Goal: Task Accomplishment & Management: Use online tool/utility

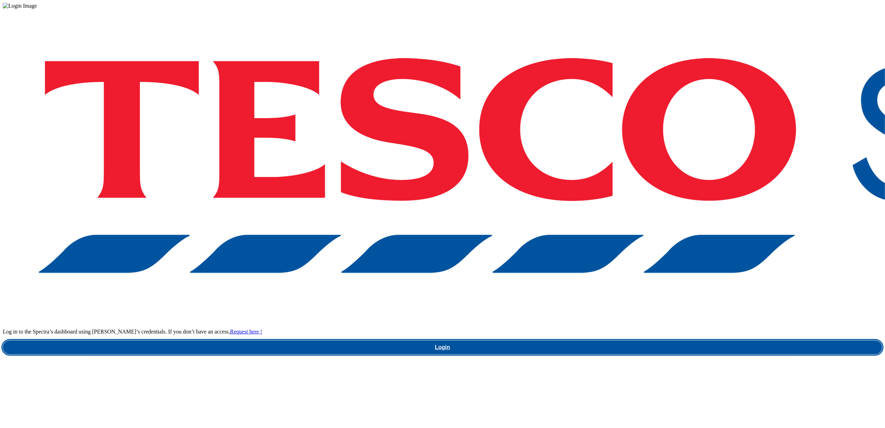
click at [663, 340] on link "Login" at bounding box center [443, 347] width 880 height 14
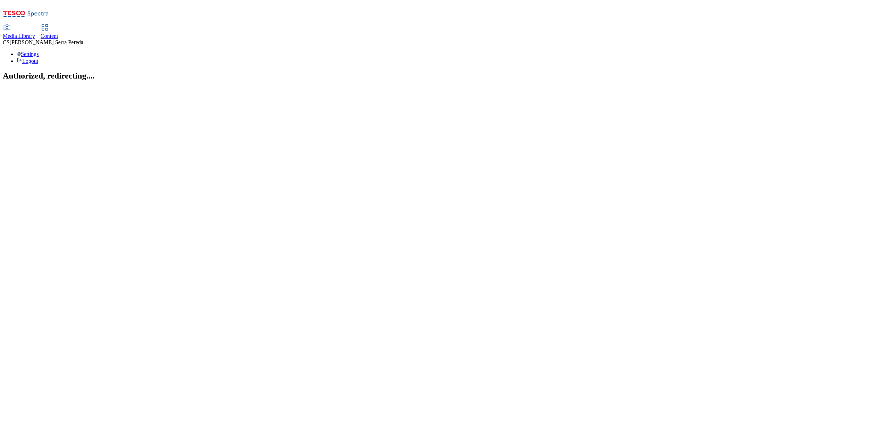
click at [58, 33] on span "Content" at bounding box center [50, 36] width 18 height 6
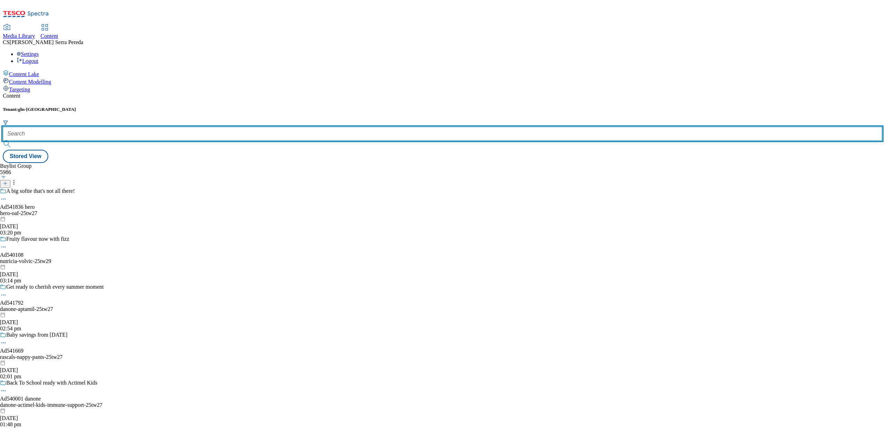
click at [157, 127] on input "text" at bounding box center [443, 134] width 880 height 14
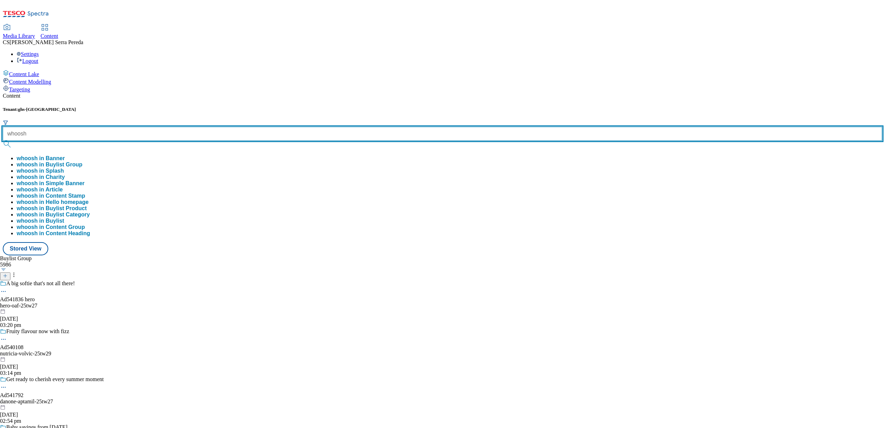
type input "whoosh"
click at [3, 141] on button "submit" at bounding box center [8, 144] width 10 height 7
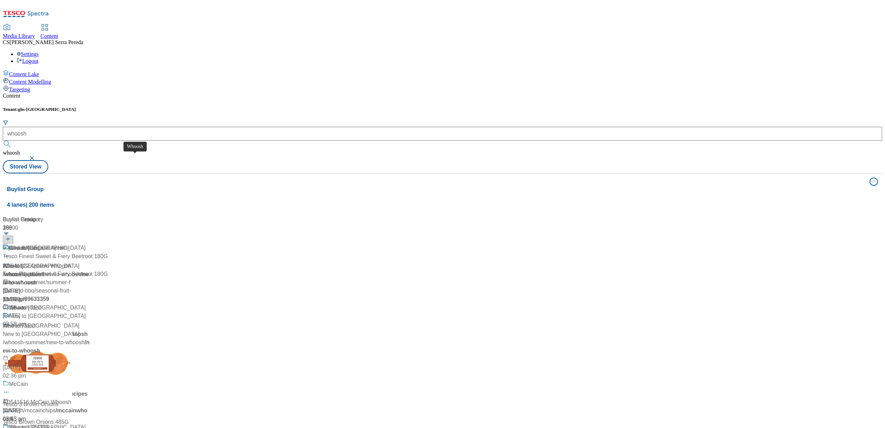
drag, startPoint x: 114, startPoint y: 161, endPoint x: 175, endPoint y: 150, distance: 62.5
click at [92, 244] on div "Whoosh" at bounding box center [47, 253] width 89 height 18
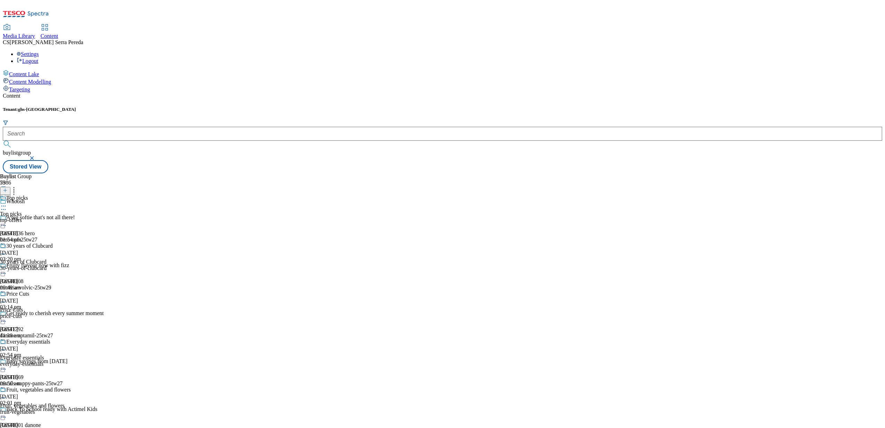
scroll to position [5058, 0]
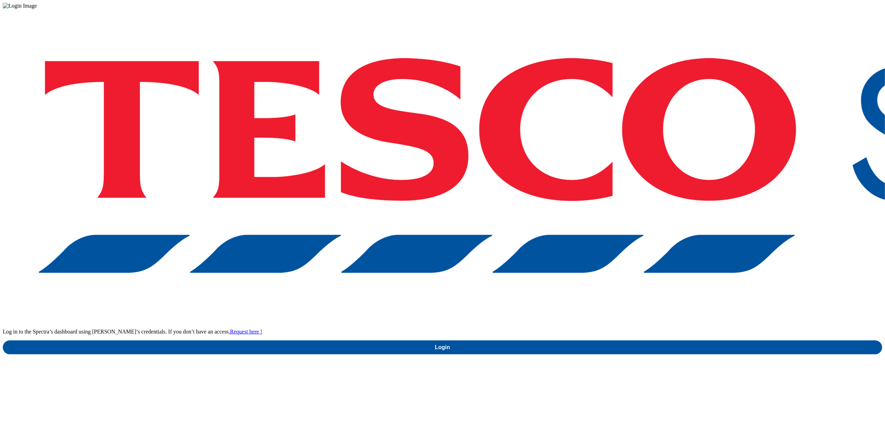
click at [666, 227] on div "Log in to the Spectra’s dashboard using Tesco’s credentials. If you don’t have …" at bounding box center [443, 181] width 880 height 345
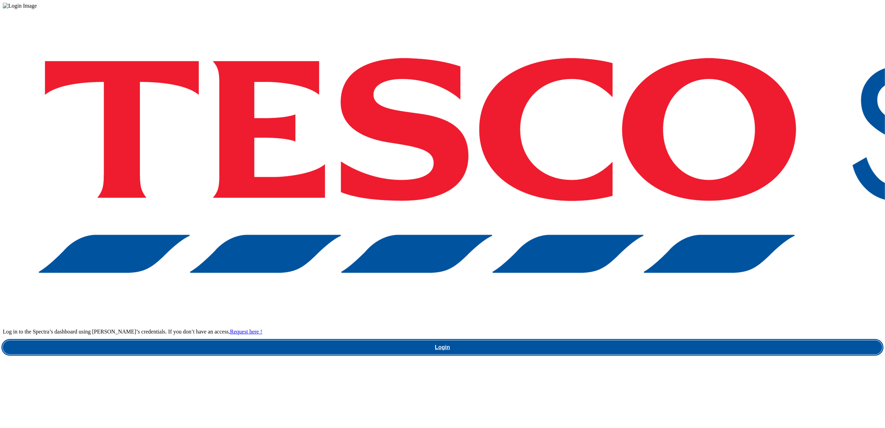
click at [663, 340] on link "Login" at bounding box center [443, 347] width 880 height 14
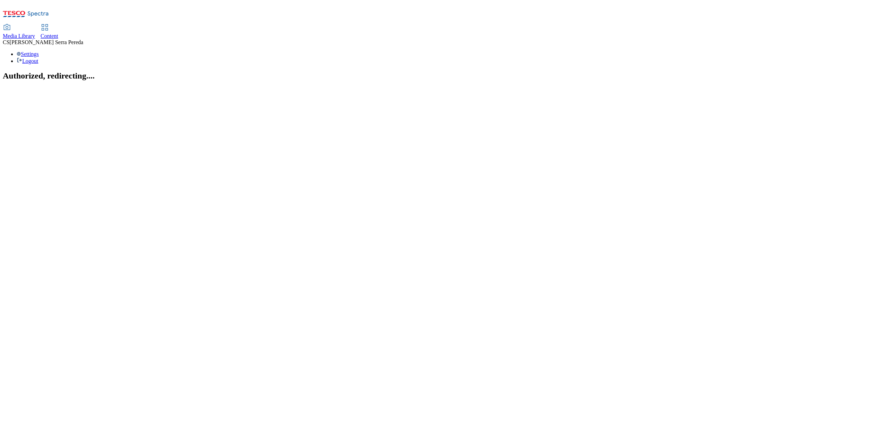
click at [58, 25] on link "Content" at bounding box center [50, 32] width 18 height 15
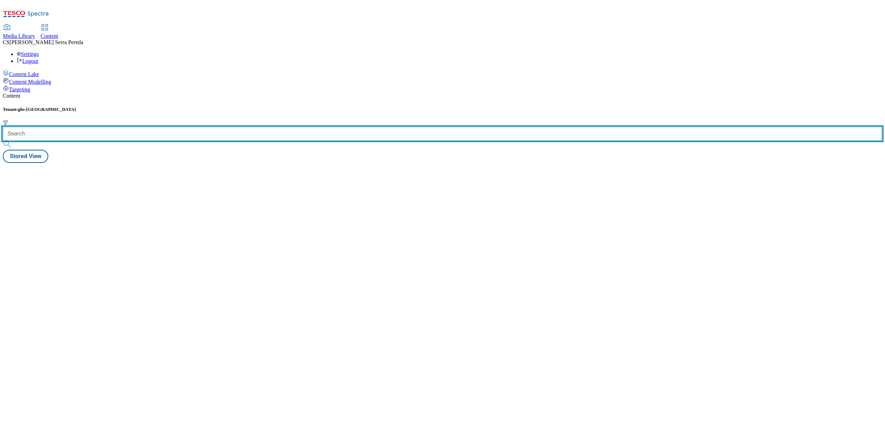
click at [156, 127] on input "text" at bounding box center [443, 134] width 880 height 14
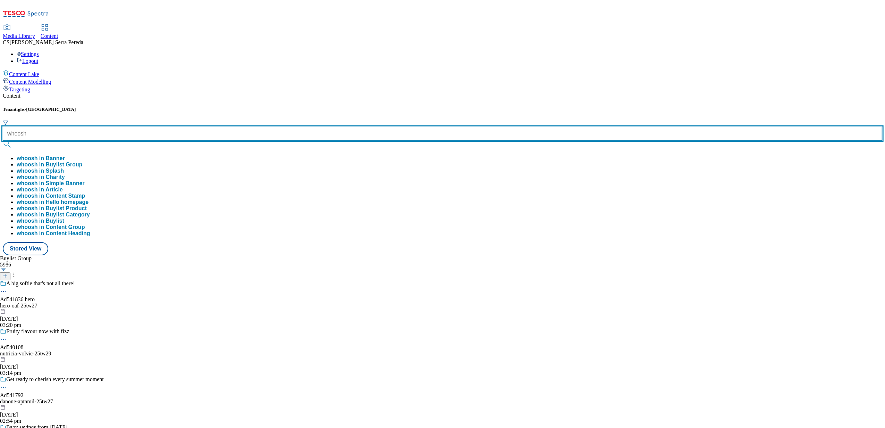
type input "whoosh"
click at [3, 141] on button "submit" at bounding box center [8, 144] width 10 height 7
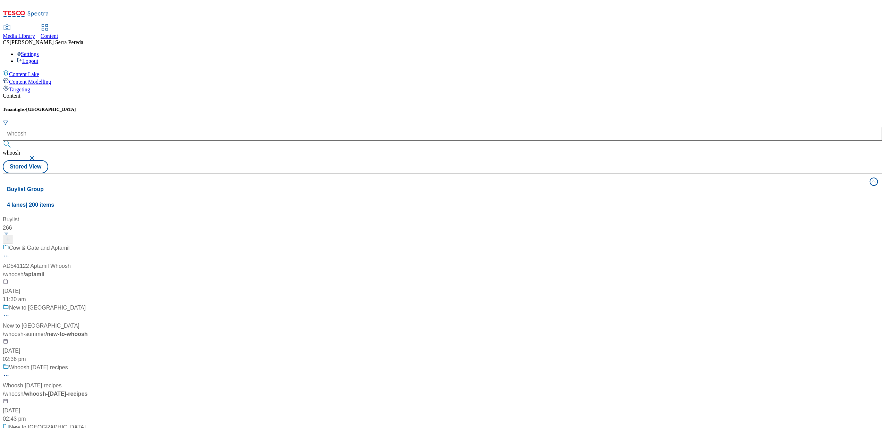
click at [155, 93] on div "Content" at bounding box center [443, 96] width 880 height 6
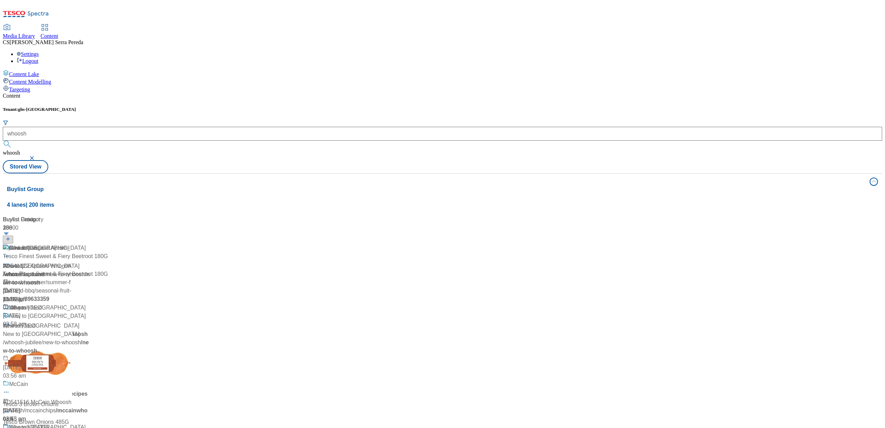
click at [23, 262] on span "Whoosh" at bounding box center [13, 266] width 20 height 8
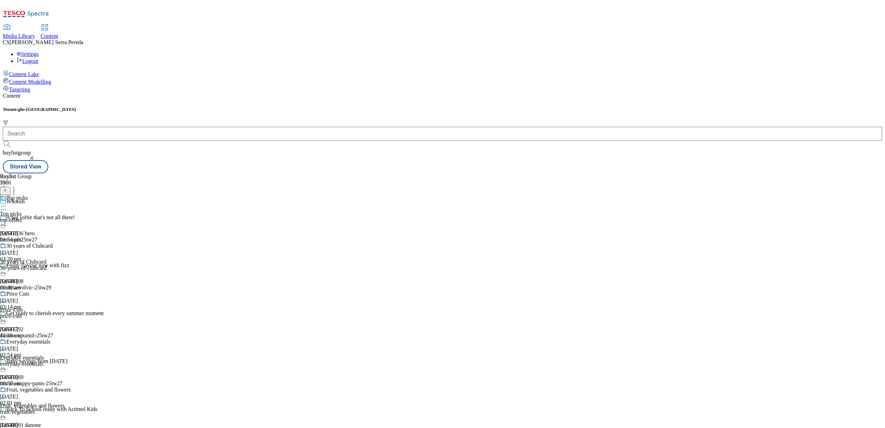
scroll to position [177, 0]
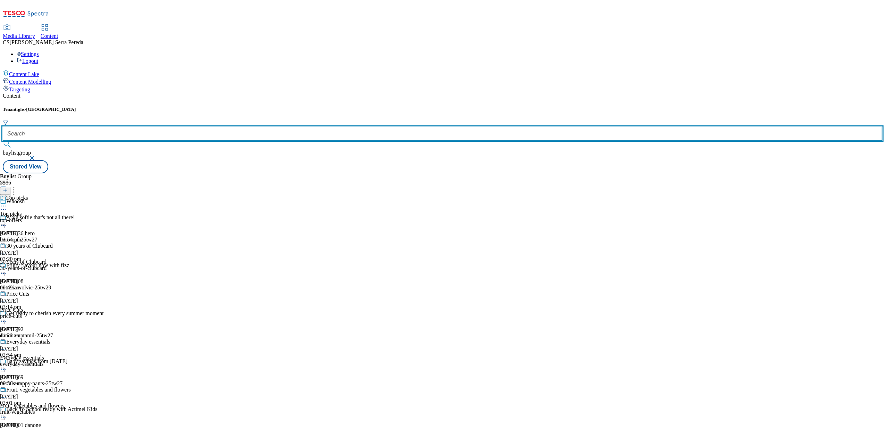
click at [158, 127] on input "text" at bounding box center [443, 134] width 880 height 14
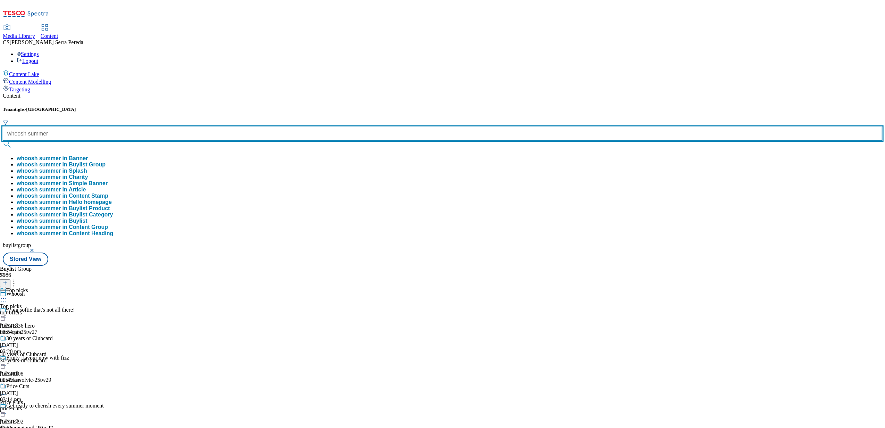
type input "whoosh summer"
click at [3, 141] on button "submit" at bounding box center [8, 144] width 10 height 7
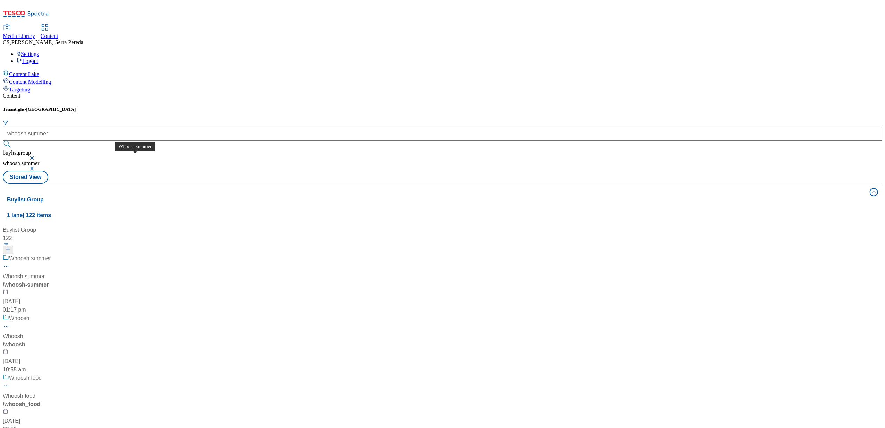
click at [45, 272] on div "Whoosh summer" at bounding box center [24, 276] width 42 height 8
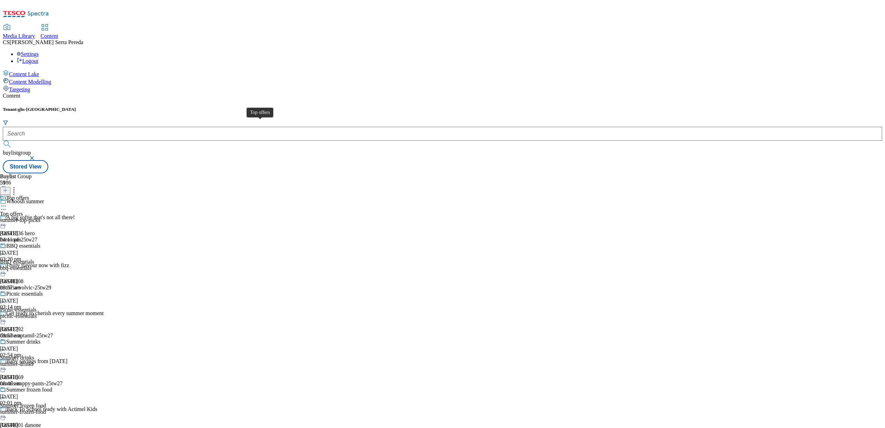
click at [23, 211] on div "Top offers" at bounding box center [11, 214] width 23 height 6
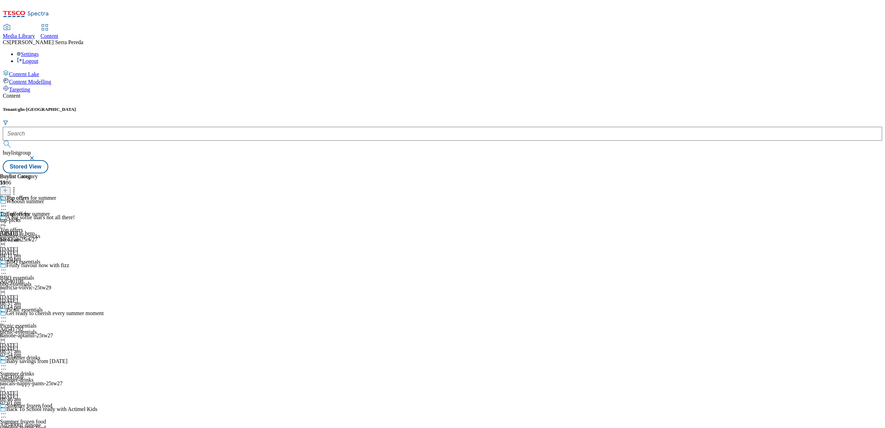
click at [56, 217] on div "top-picks" at bounding box center [28, 220] width 56 height 6
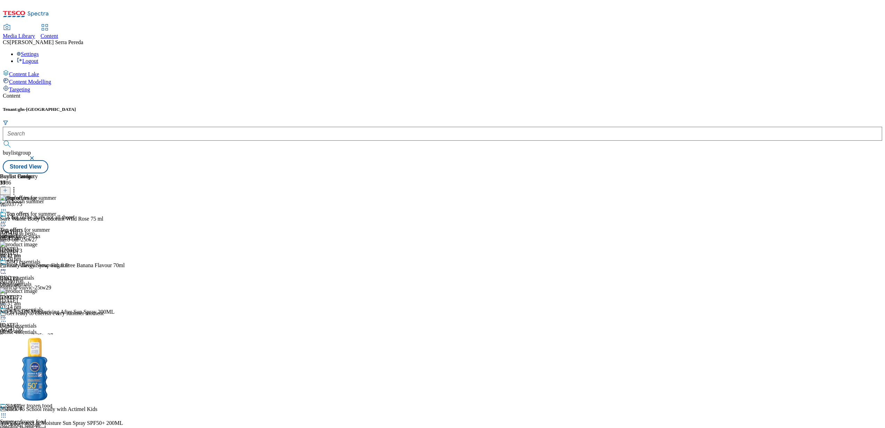
click at [7, 218] on icon at bounding box center [3, 221] width 7 height 7
click at [32, 232] on button "Edit" at bounding box center [23, 236] width 18 height 8
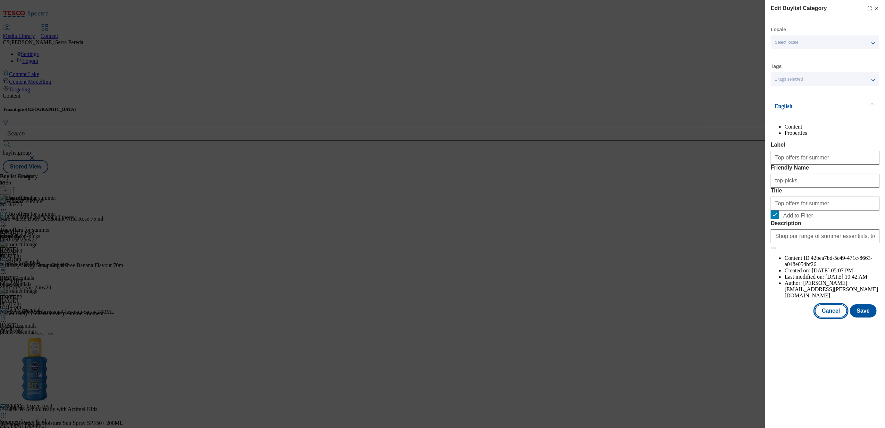
click at [831, 317] on button "Cancel" at bounding box center [831, 310] width 32 height 13
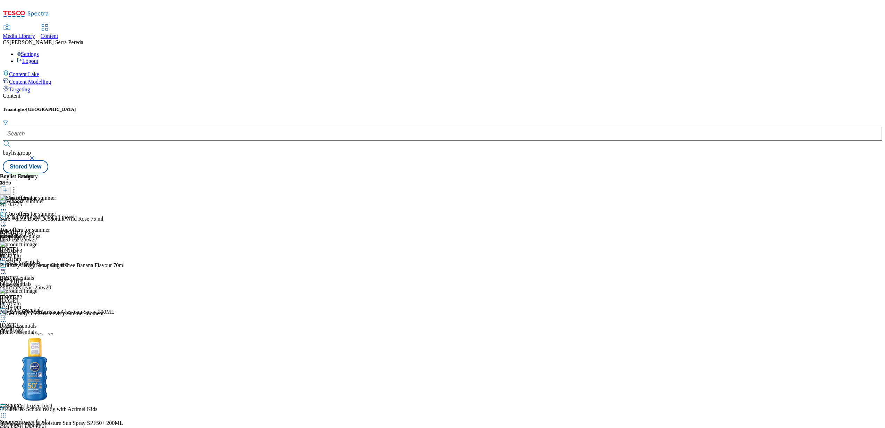
click at [7, 218] on icon at bounding box center [3, 221] width 7 height 7
click at [32, 232] on button "Edit" at bounding box center [23, 236] width 18 height 8
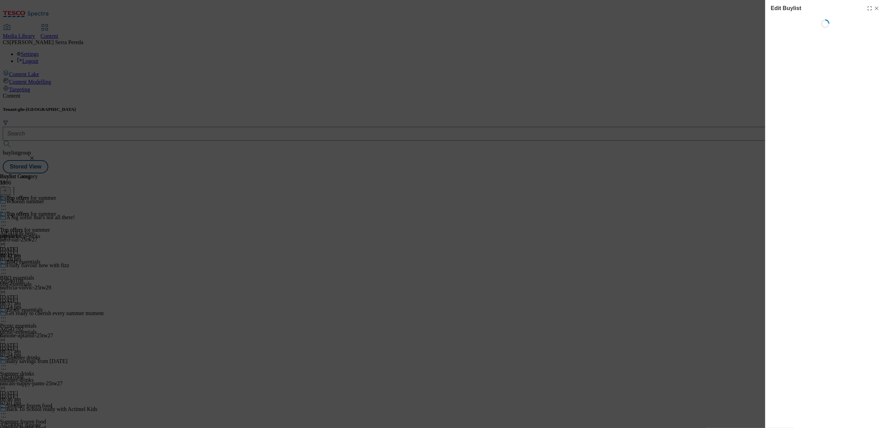
select select "evergreen"
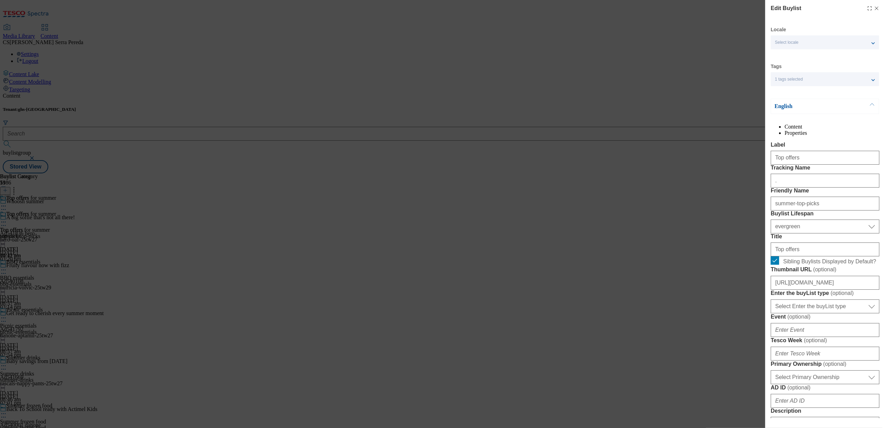
select select "Banner"
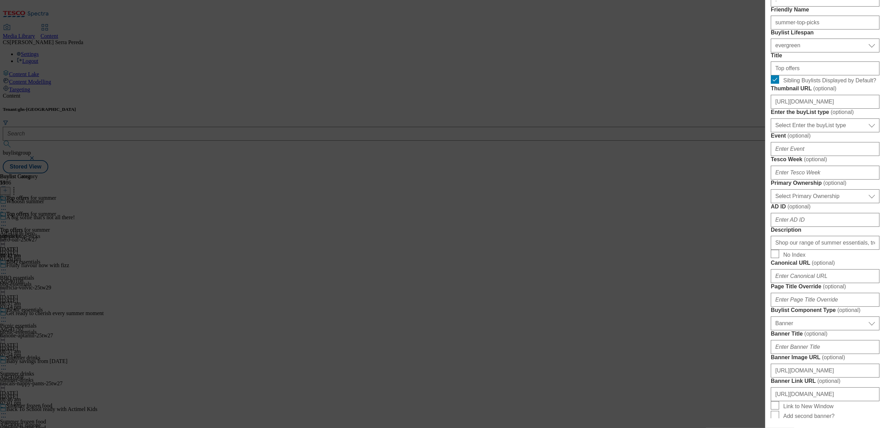
scroll to position [182, 0]
click at [818, 108] on input "https://digitalcontent.api.tesco.com/v2/media/ghs-mktg/a5af2b74-623d-4dff-96d7-…" at bounding box center [825, 101] width 109 height 14
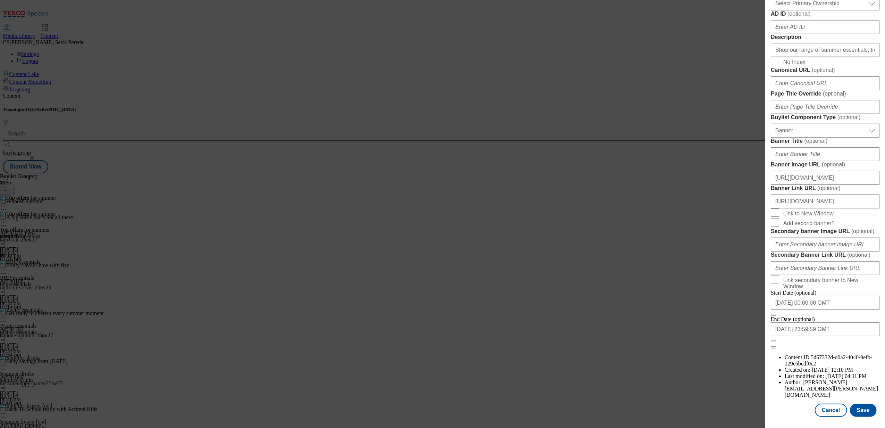
scroll to position [478, 0]
click at [815, 185] on input "https://digitalcontent.api.tesco.com/v2/media/ghs-mktg/2ae05ac1-8836-4e6e-9963-…" at bounding box center [825, 178] width 109 height 14
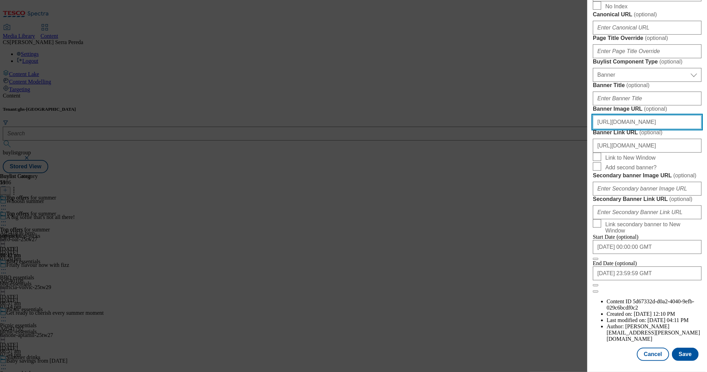
scroll to position [561, 0]
